Goal: Task Accomplishment & Management: Manage account settings

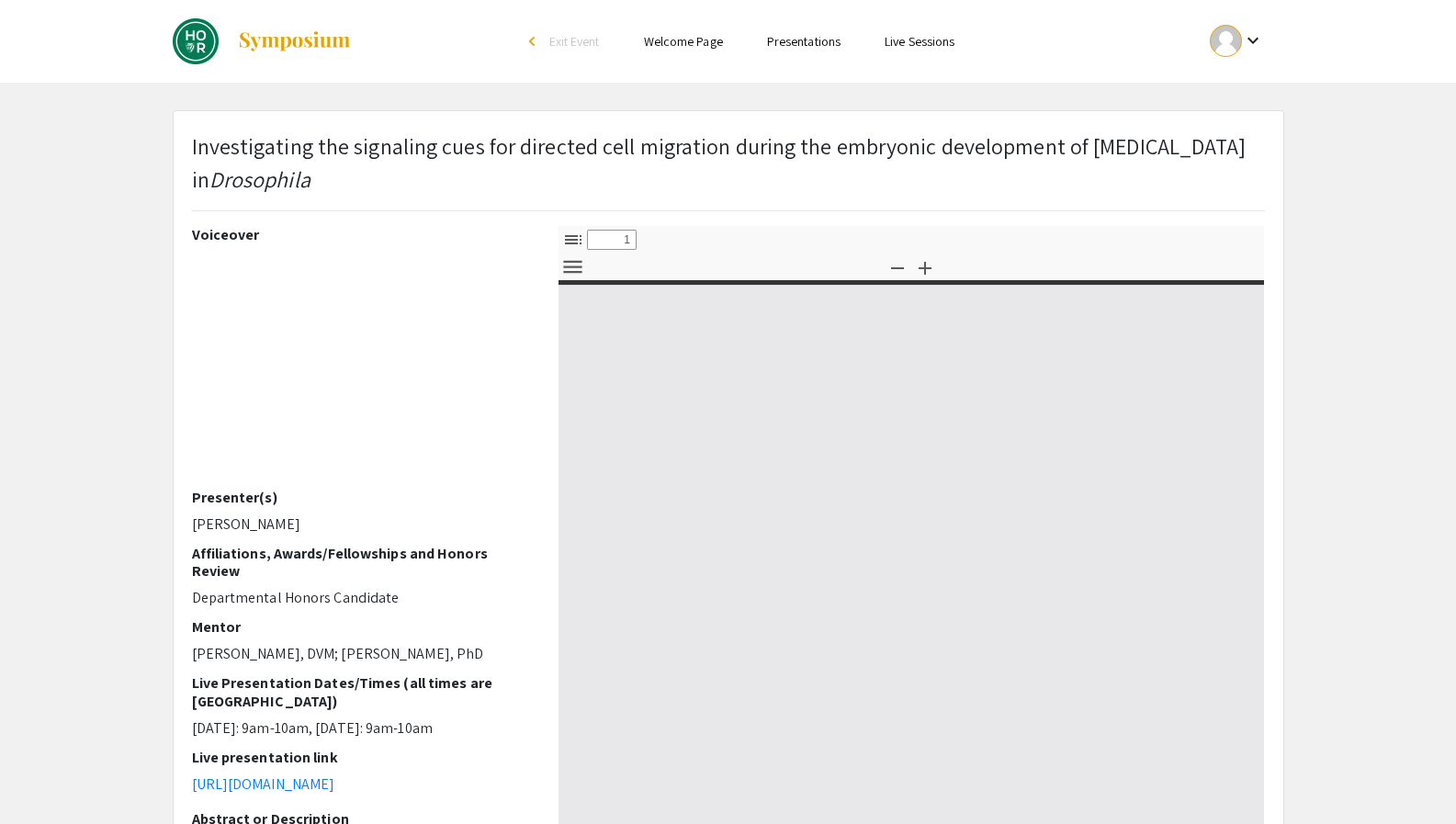
select select "custom"
type input "0"
select select "custom"
